Goal: Check status: Check status

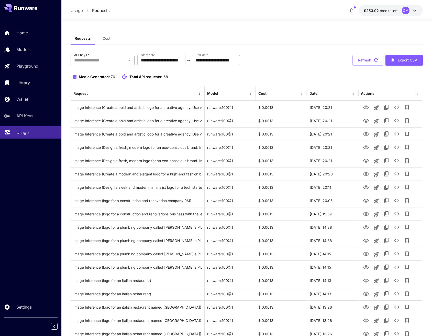
click at [130, 59] on icon "Open" at bounding box center [129, 60] width 6 height 6
click at [131, 42] on div "Requests Cost" at bounding box center [247, 38] width 352 height 13
click at [108, 39] on span "Cost" at bounding box center [107, 38] width 8 height 5
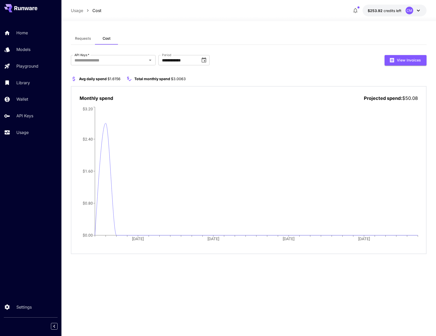
click at [80, 40] on span "Requests" at bounding box center [83, 38] width 16 height 5
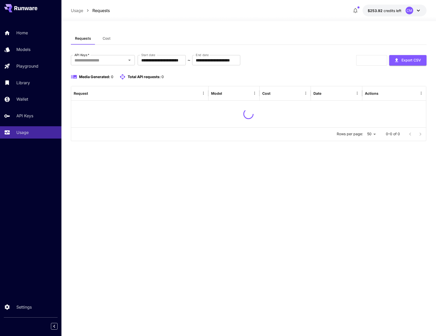
click at [228, 34] on div "Requests Cost" at bounding box center [249, 38] width 356 height 13
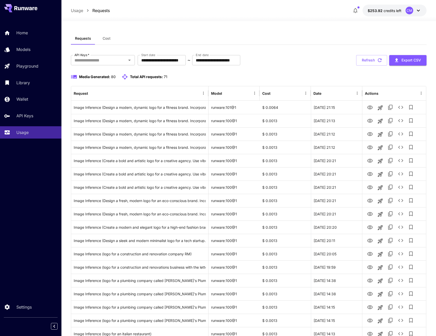
drag, startPoint x: 230, startPoint y: 35, endPoint x: 241, endPoint y: 36, distance: 10.8
click at [237, 36] on div "Requests Cost" at bounding box center [249, 38] width 356 height 13
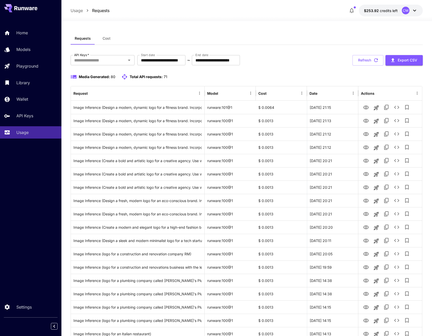
click at [225, 39] on div "Requests Cost" at bounding box center [247, 38] width 352 height 13
